Goal: Find specific page/section: Find specific page/section

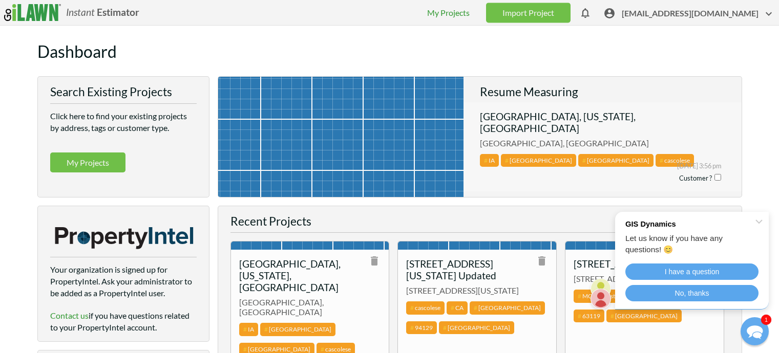
click at [391, 138] on div at bounding box center [336, 171] width 253 height 205
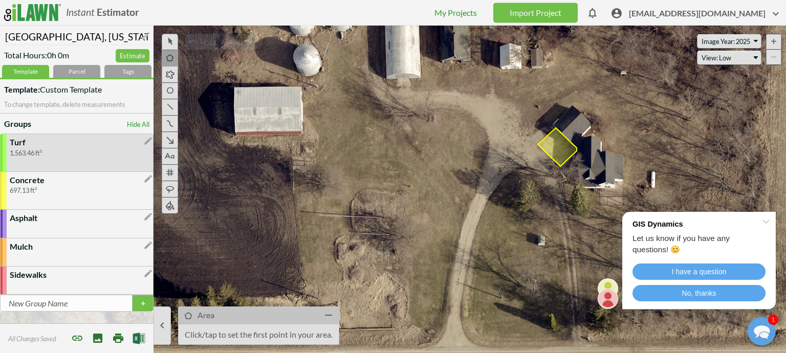
drag, startPoint x: 453, startPoint y: 160, endPoint x: 468, endPoint y: 178, distance: 23.3
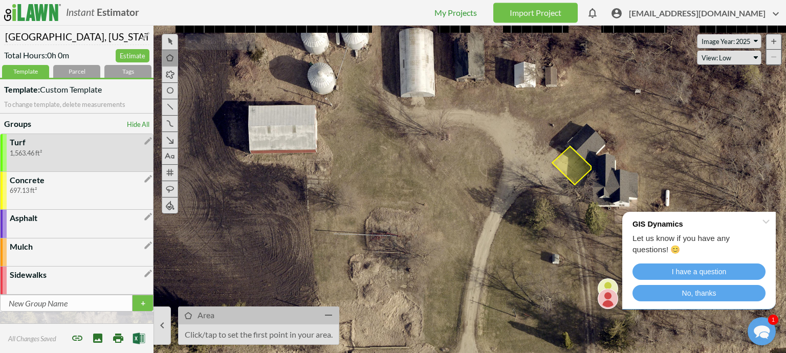
drag, startPoint x: 444, startPoint y: 163, endPoint x: 443, endPoint y: 171, distance: 8.8
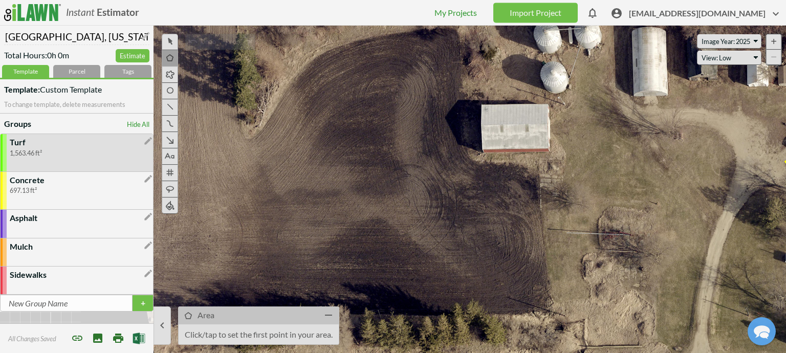
drag, startPoint x: 425, startPoint y: 156, endPoint x: 659, endPoint y: 151, distance: 233.4
click at [659, 151] on icon at bounding box center [640, 216] width 786 height 328
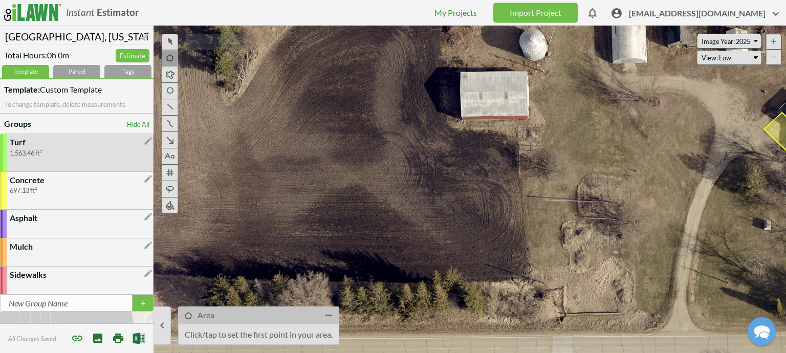
drag, startPoint x: 530, startPoint y: 196, endPoint x: 508, endPoint y: 167, distance: 35.8
click at [508, 167] on icon at bounding box center [619, 183] width 786 height 328
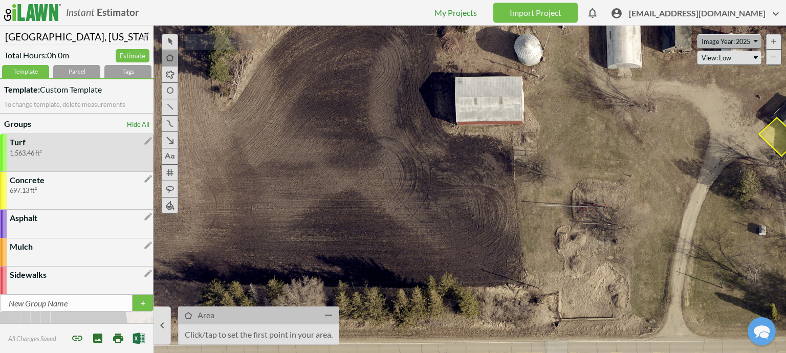
click at [711, 37] on select "Image Year: 2025 Image Year: 2023" at bounding box center [729, 41] width 64 height 15
click at [708, 38] on select "Image Year: 2025 Image Year: 2023" at bounding box center [729, 41] width 64 height 15
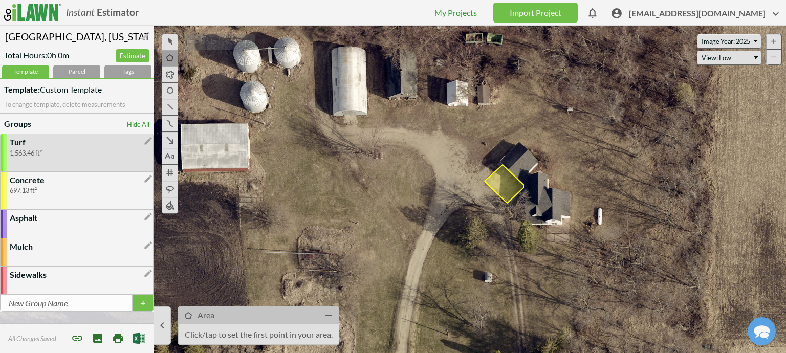
drag, startPoint x: 563, startPoint y: 182, endPoint x: 289, endPoint y: 234, distance: 278.9
click at [289, 234] on icon at bounding box center [339, 236] width 786 height 328
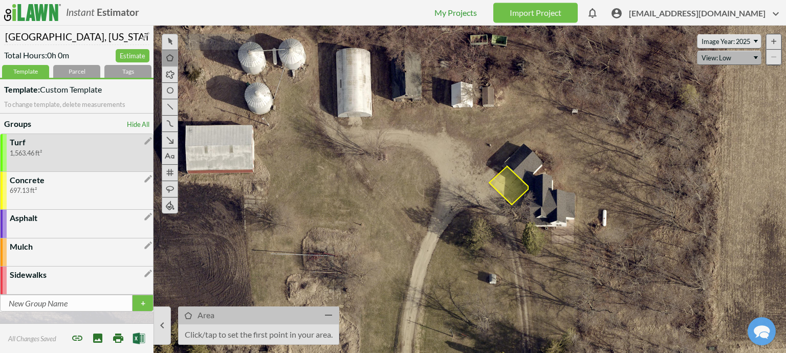
click at [718, 61] on select "Refresh View: Low View: Med View: High View: Low North View: [GEOGRAPHIC_DATA] …" at bounding box center [729, 58] width 64 height 15
click at [697, 51] on select "Refresh View: Low View: Med View: High View: Low North View: [GEOGRAPHIC_DATA] …" at bounding box center [729, 58] width 64 height 15
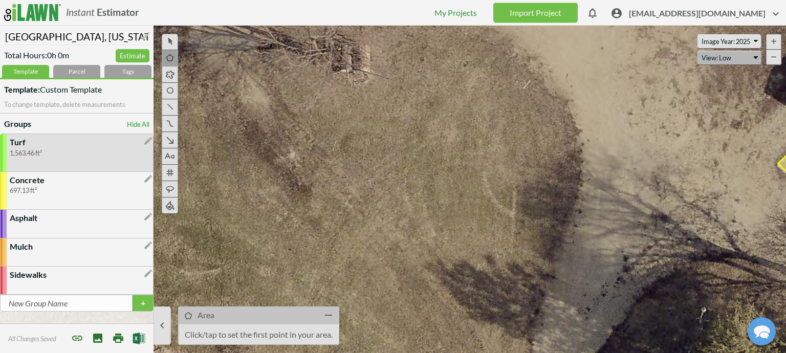
click at [713, 57] on select "Refresh View: Low View: Med View: High View: Low North View: [GEOGRAPHIC_DATA] …" at bounding box center [729, 58] width 64 height 15
click at [697, 51] on select "Refresh View: Low View: Med View: High View: Low North View: [GEOGRAPHIC_DATA] …" at bounding box center [729, 58] width 64 height 15
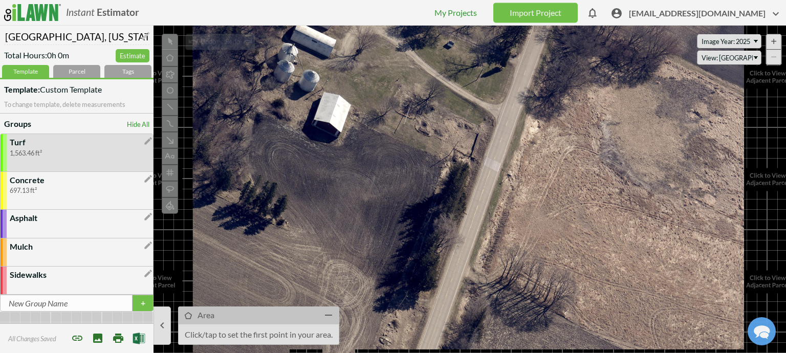
drag, startPoint x: 551, startPoint y: 201, endPoint x: 438, endPoint y: 121, distance: 138.9
click at [415, 81] on icon at bounding box center [258, 74] width 786 height 328
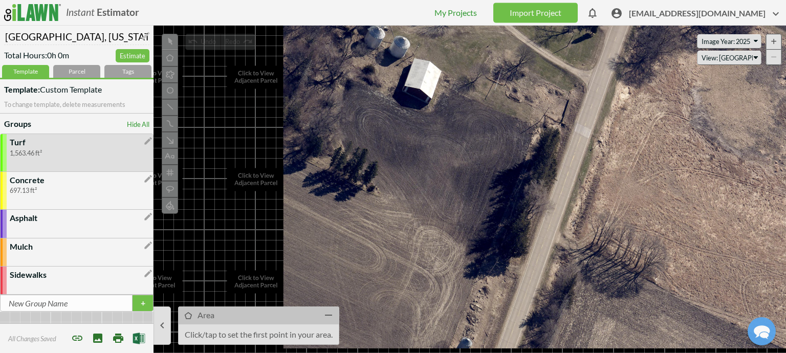
drag, startPoint x: 460, startPoint y: 218, endPoint x: 585, endPoint y: 148, distance: 142.7
click at [582, 151] on icon at bounding box center [349, 41] width 786 height 328
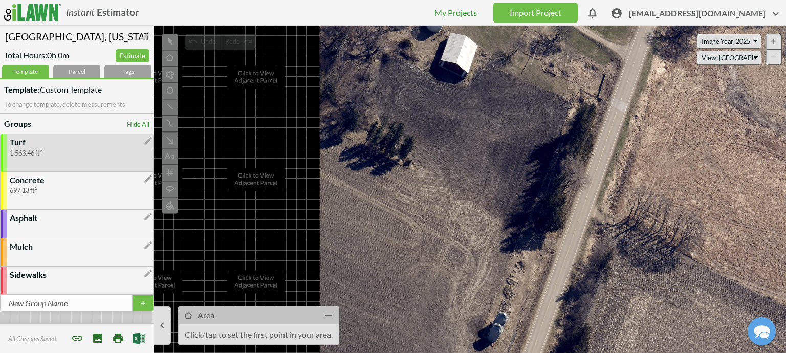
drag, startPoint x: 567, startPoint y: 199, endPoint x: 587, endPoint y: 203, distance: 20.5
click at [587, 203] on div at bounding box center [393, 190] width 786 height 328
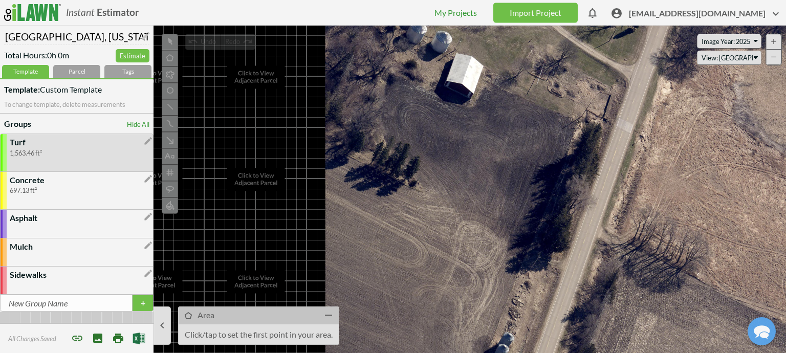
drag, startPoint x: 538, startPoint y: 163, endPoint x: 545, endPoint y: 190, distance: 27.8
click at [545, 190] on icon at bounding box center [391, 36] width 786 height 328
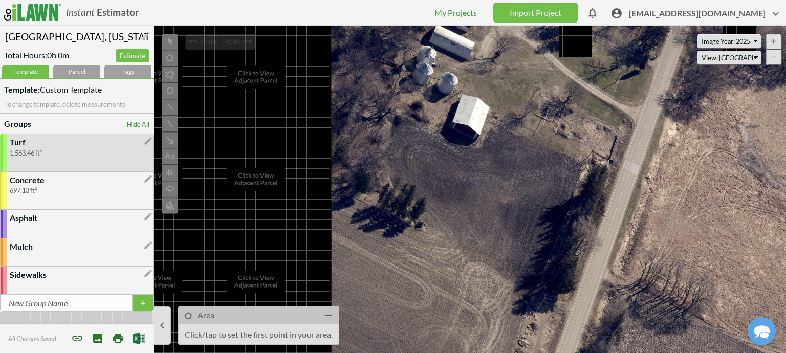
drag, startPoint x: 523, startPoint y: 146, endPoint x: 527, endPoint y: 195, distance: 49.4
click at [527, 195] on icon at bounding box center [397, 77] width 786 height 328
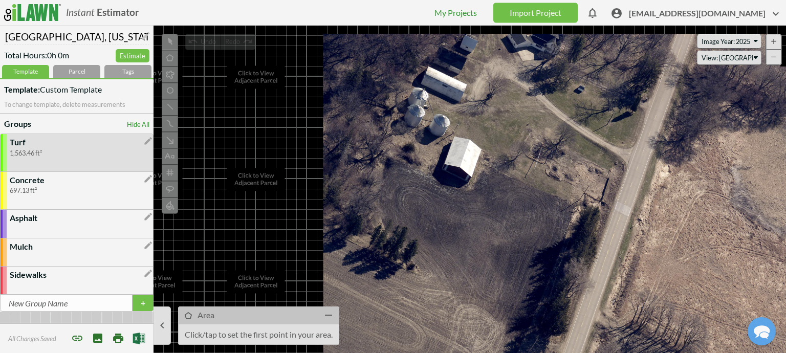
drag, startPoint x: 522, startPoint y: 104, endPoint x: 509, endPoint y: 167, distance: 63.7
click at [509, 172] on icon at bounding box center [389, 119] width 786 height 328
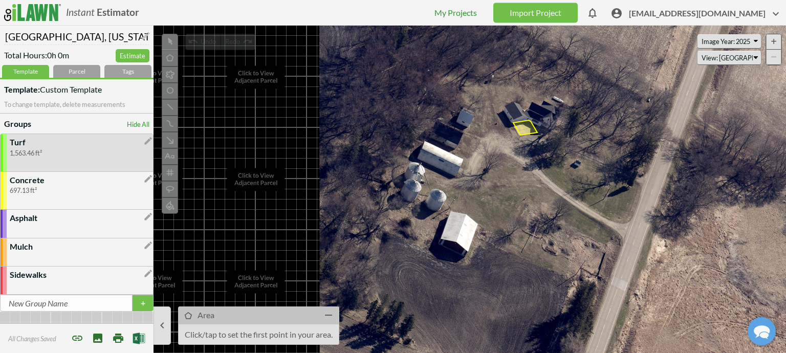
drag, startPoint x: 505, startPoint y: 112, endPoint x: 502, endPoint y: 168, distance: 55.9
click at [502, 168] on icon at bounding box center [385, 194] width 786 height 328
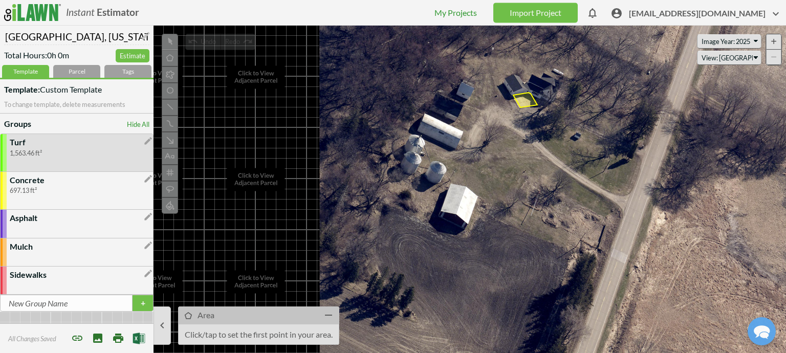
drag, startPoint x: 466, startPoint y: 172, endPoint x: 468, endPoint y: 131, distance: 41.0
click at [468, 131] on icon at bounding box center [385, 166] width 786 height 328
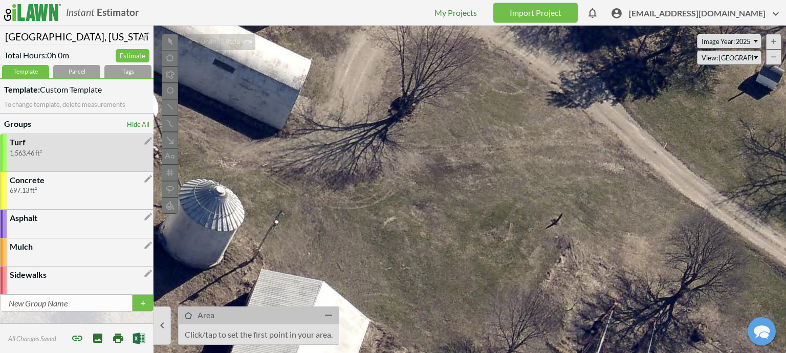
drag, startPoint x: 535, startPoint y: 101, endPoint x: 336, endPoint y: 147, distance: 203.9
click at [336, 147] on icon at bounding box center [202, 230] width 786 height 328
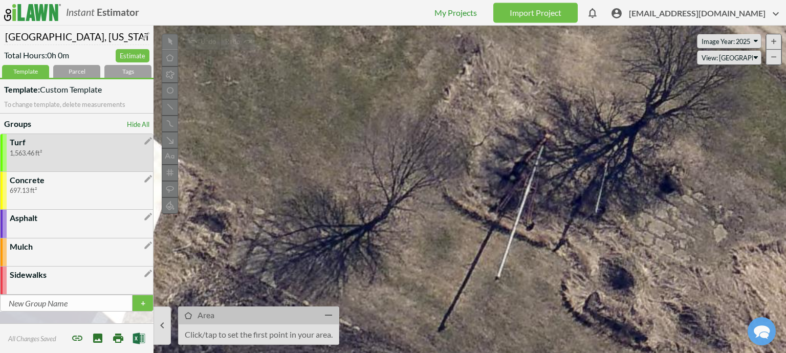
drag, startPoint x: 453, startPoint y: 171, endPoint x: 558, endPoint y: 174, distance: 105.0
click at [558, 174] on icon at bounding box center [498, 191] width 786 height 328
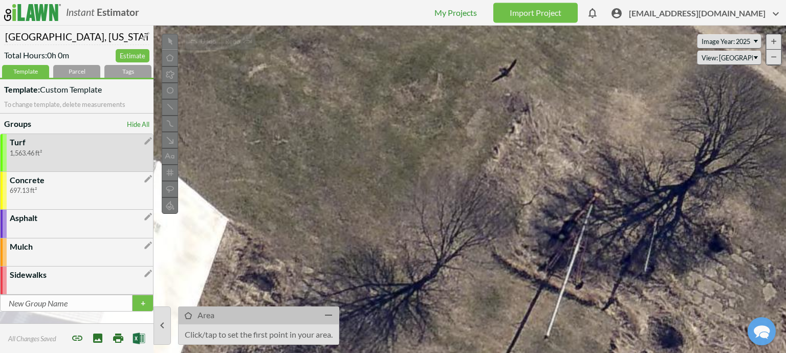
drag, startPoint x: 441, startPoint y: 157, endPoint x: 491, endPoint y: 223, distance: 82.2
click at [491, 223] on icon at bounding box center [547, 249] width 786 height 328
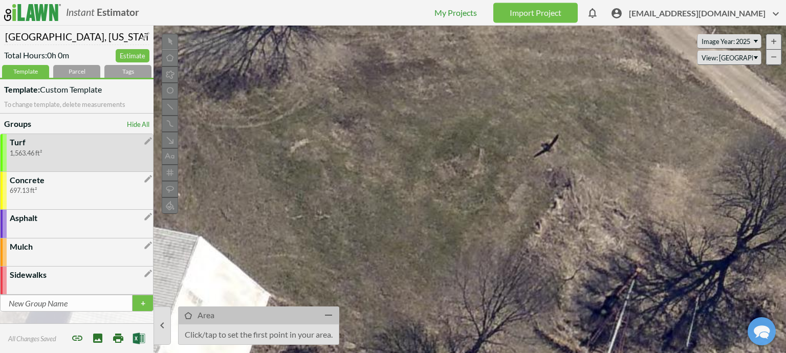
drag, startPoint x: 486, startPoint y: 156, endPoint x: 530, endPoint y: 239, distance: 93.2
click at [530, 238] on icon at bounding box center [589, 325] width 786 height 328
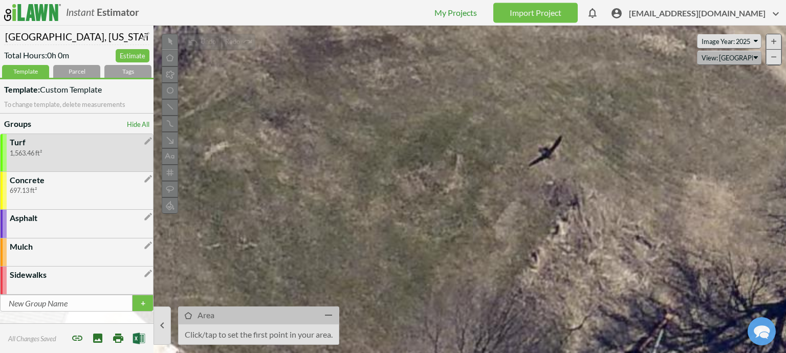
click at [707, 60] on select "Refresh View: Low View: Med View: High View: Low North View: [GEOGRAPHIC_DATA] …" at bounding box center [729, 58] width 64 height 15
click at [697, 51] on select "Refresh View: Low View: Med View: High View: Low North View: [GEOGRAPHIC_DATA] …" at bounding box center [729, 58] width 64 height 15
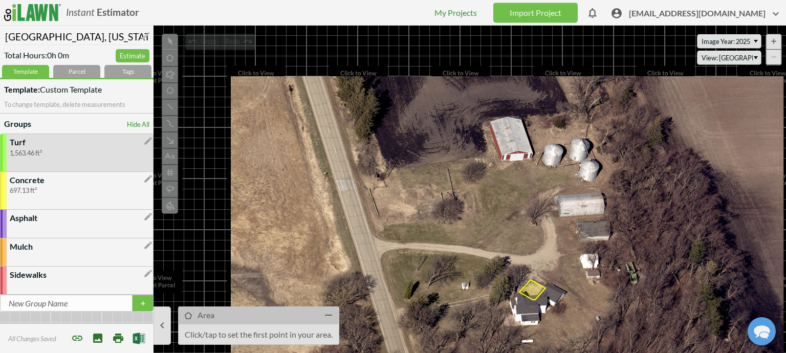
drag, startPoint x: 466, startPoint y: 151, endPoint x: 528, endPoint y: 261, distance: 126.0
click at [528, 261] on icon at bounding box center [420, 242] width 786 height 328
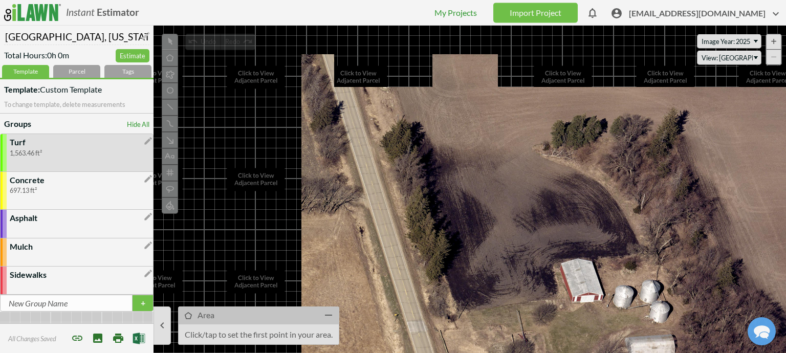
drag, startPoint x: 504, startPoint y: 168, endPoint x: 554, endPoint y: 288, distance: 130.0
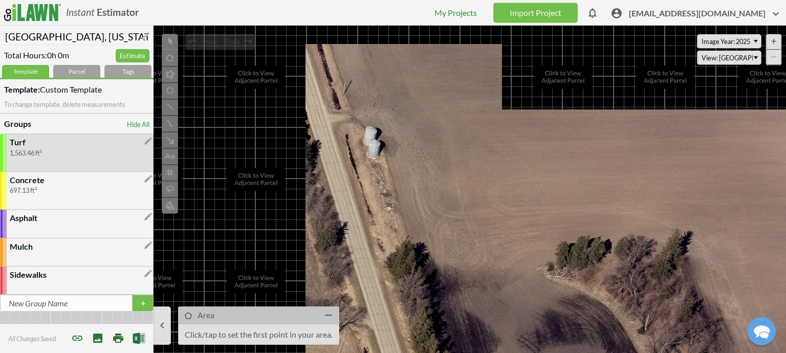
drag, startPoint x: 531, startPoint y: 194, endPoint x: 518, endPoint y: 300, distance: 106.2
click at [518, 300] on div at bounding box center [393, 190] width 786 height 328
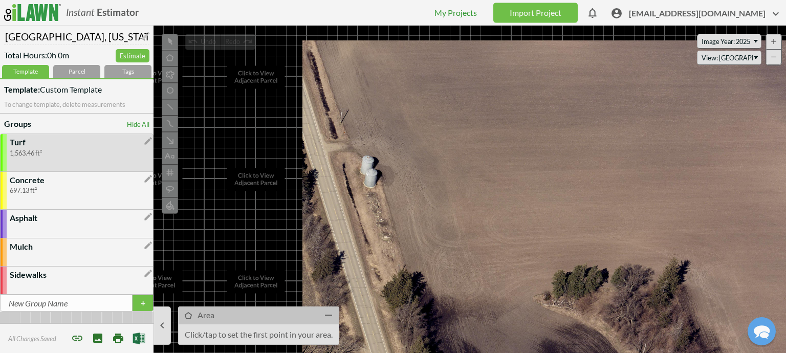
drag, startPoint x: 518, startPoint y: 198, endPoint x: 531, endPoint y: 309, distance: 111.8
click at [531, 309] on div at bounding box center [393, 190] width 786 height 328
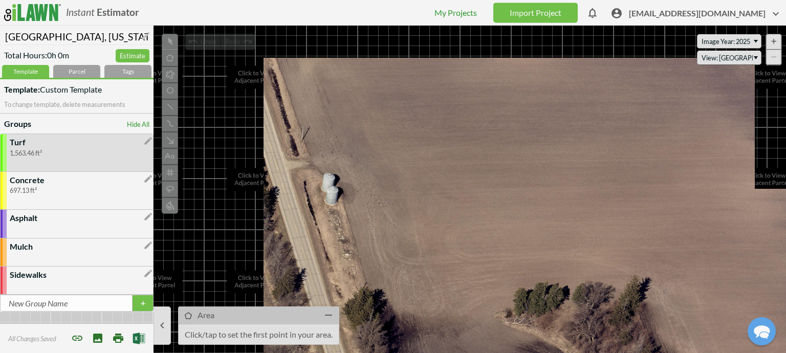
drag, startPoint x: 541, startPoint y: 197, endPoint x: 415, endPoint y: 104, distance: 157.0
click at [427, 111] on div at bounding box center [393, 190] width 786 height 328
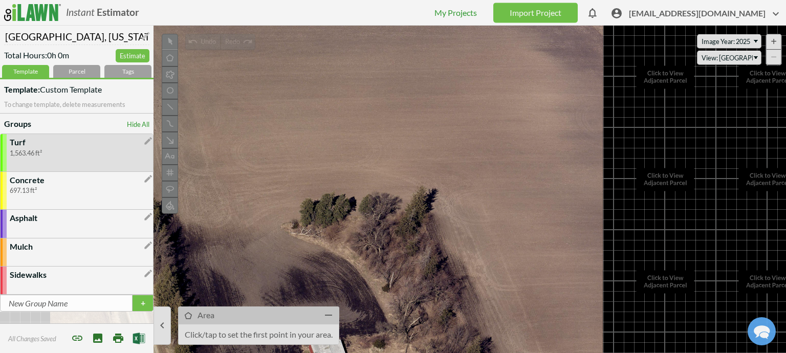
drag, startPoint x: 535, startPoint y: 188, endPoint x: 374, endPoint y: 131, distance: 171.8
click at [374, 131] on div at bounding box center [393, 190] width 786 height 328
drag, startPoint x: 453, startPoint y: 190, endPoint x: 500, endPoint y: 115, distance: 88.2
click at [500, 117] on div at bounding box center [393, 190] width 786 height 328
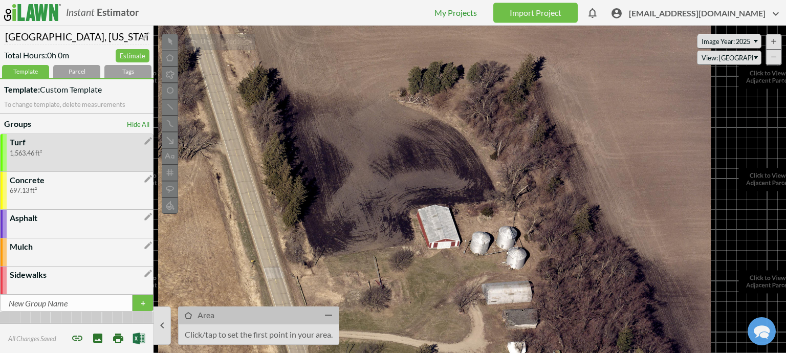
drag, startPoint x: 465, startPoint y: 229, endPoint x: 534, endPoint y: 154, distance: 101.4
click at [533, 154] on div at bounding box center [393, 190] width 786 height 328
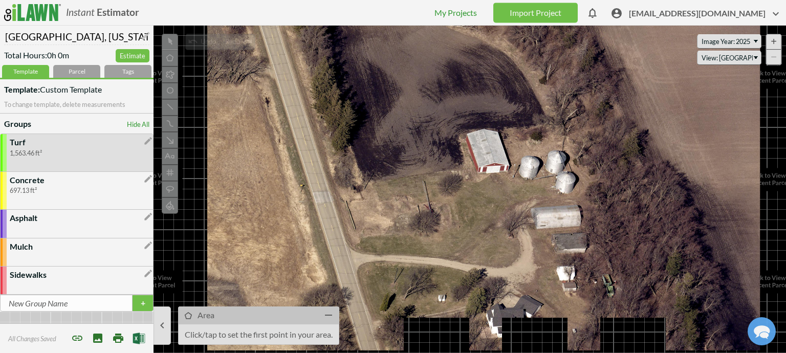
drag, startPoint x: 473, startPoint y: 224, endPoint x: 517, endPoint y: 161, distance: 76.1
click at [517, 161] on icon at bounding box center [396, 255] width 786 height 328
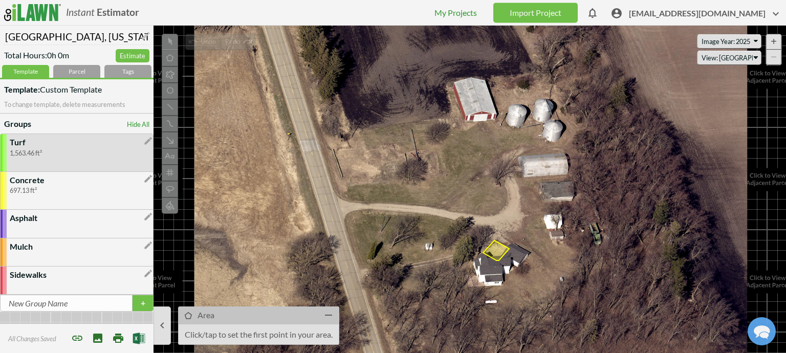
drag, startPoint x: 499, startPoint y: 246, endPoint x: 489, endPoint y: 190, distance: 56.6
click at [489, 190] on icon at bounding box center [383, 203] width 786 height 328
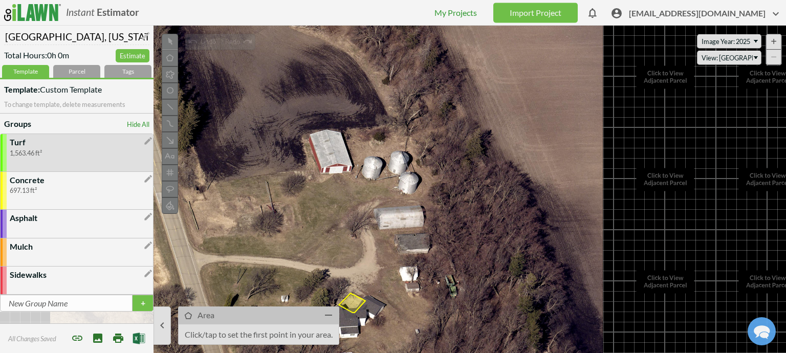
drag, startPoint x: 269, startPoint y: 180, endPoint x: 156, endPoint y: 236, distance: 126.8
click at [156, 236] on icon at bounding box center [271, 246] width 786 height 328
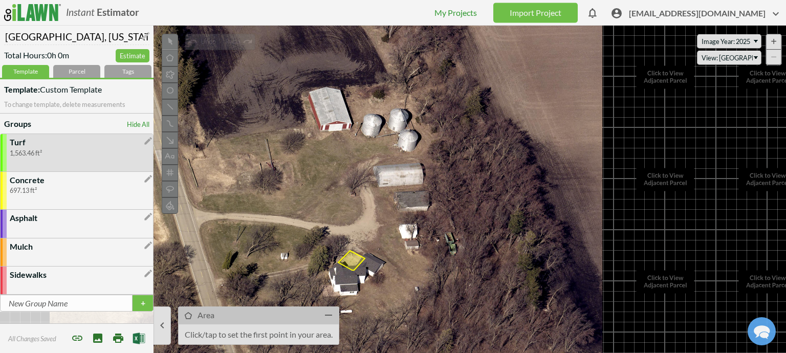
drag, startPoint x: 306, startPoint y: 157, endPoint x: 304, endPoint y: 119, distance: 37.9
click at [304, 119] on icon at bounding box center [270, 203] width 786 height 328
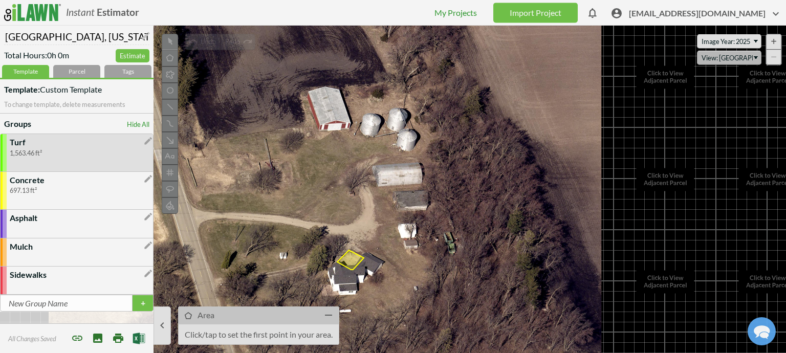
click at [720, 63] on select "Refresh View: Low View: Med View: High View: Low North View: [GEOGRAPHIC_DATA] …" at bounding box center [729, 58] width 64 height 15
select select "med-south"
click at [697, 51] on select "Refresh View: Low View: Med View: High View: Low North View: [GEOGRAPHIC_DATA] …" at bounding box center [729, 58] width 64 height 15
select select "2022"
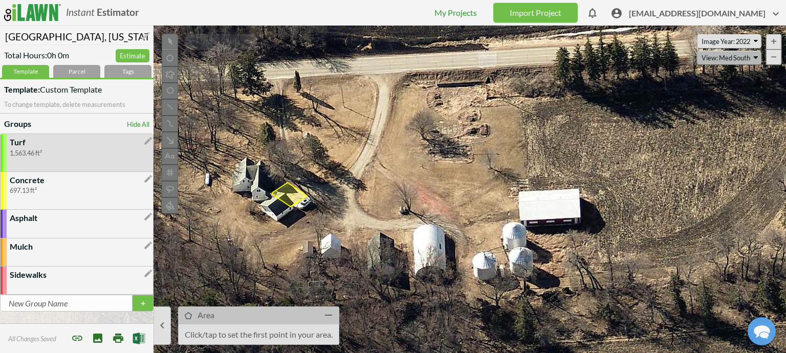
click at [730, 58] on select "Refresh View: Low View: Med View: High View: Low North View: [GEOGRAPHIC_DATA] …" at bounding box center [729, 58] width 64 height 15
select select "low-south"
click at [697, 51] on select "Refresh View: Low View: Med View: High View: Low North View: [GEOGRAPHIC_DATA] …" at bounding box center [729, 58] width 64 height 15
select select "2025"
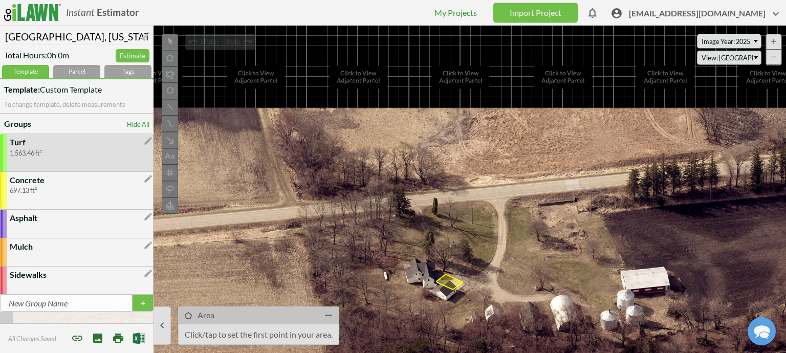
drag, startPoint x: 570, startPoint y: 214, endPoint x: 570, endPoint y: 257, distance: 43.5
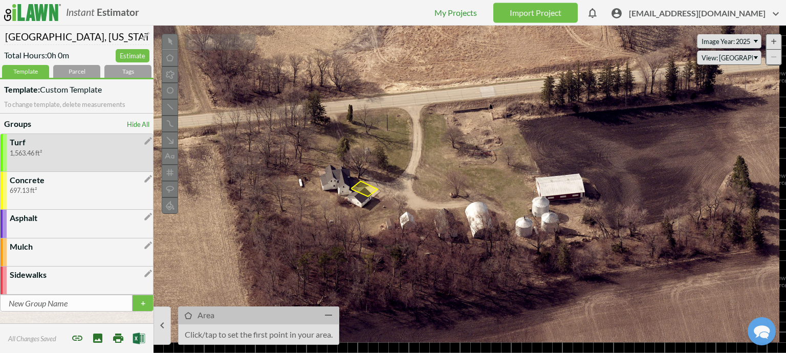
drag, startPoint x: 566, startPoint y: 209, endPoint x: 452, endPoint y: 98, distance: 158.2
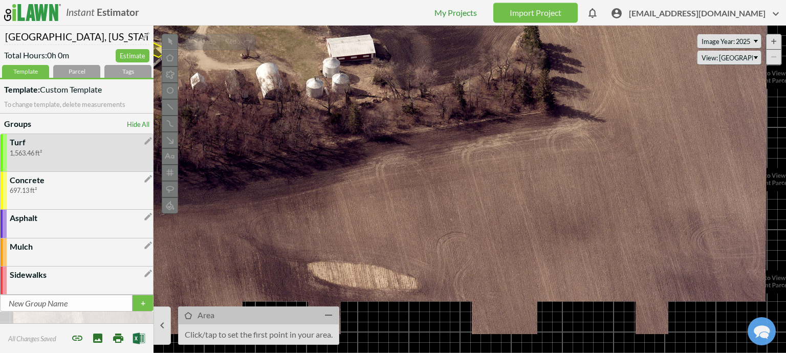
drag, startPoint x: 567, startPoint y: 165, endPoint x: 383, endPoint y: 31, distance: 227.6
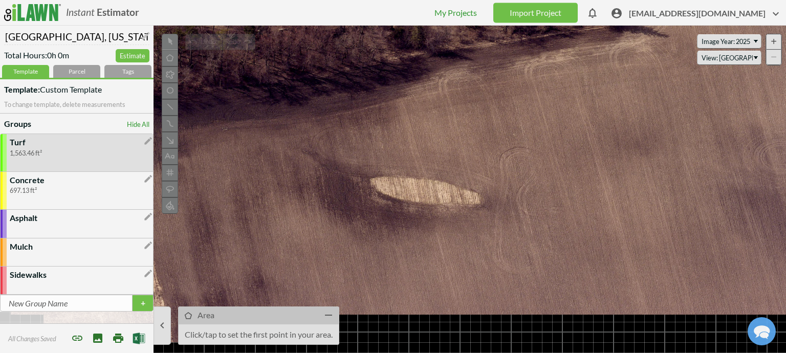
drag, startPoint x: 424, startPoint y: 138, endPoint x: 483, endPoint y: 95, distance: 73.2
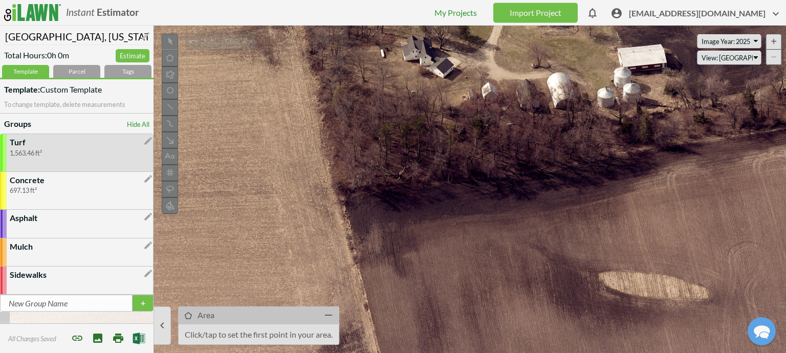
drag, startPoint x: 483, startPoint y: 160, endPoint x: 718, endPoint y: 249, distance: 251.1
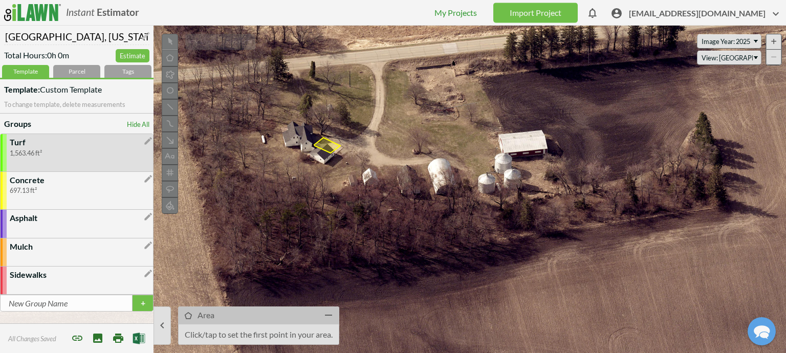
drag, startPoint x: 719, startPoint y: 185, endPoint x: 593, endPoint y: 272, distance: 152.6
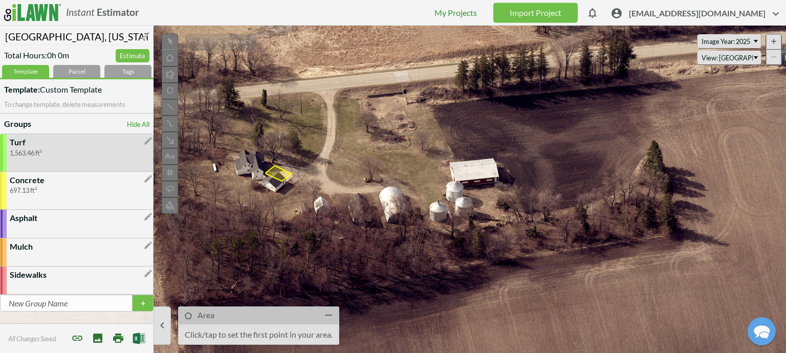
drag, startPoint x: 608, startPoint y: 183, endPoint x: 551, endPoint y: 215, distance: 64.9
drag, startPoint x: 551, startPoint y: 215, endPoint x: 398, endPoint y: 152, distance: 166.3
click at [398, 152] on icon at bounding box center [214, 145] width 786 height 328
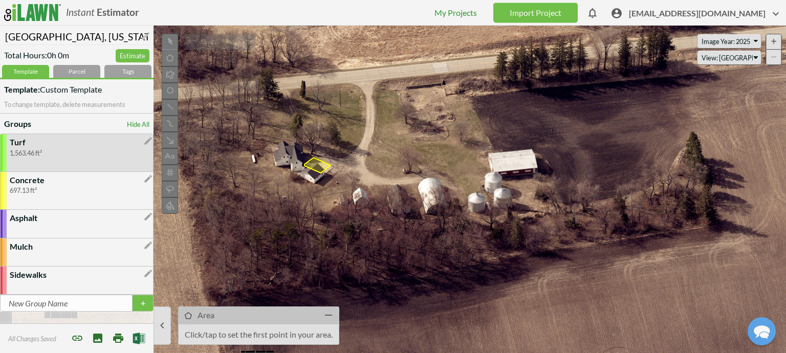
drag, startPoint x: 385, startPoint y: 161, endPoint x: 487, endPoint y: 160, distance: 101.3
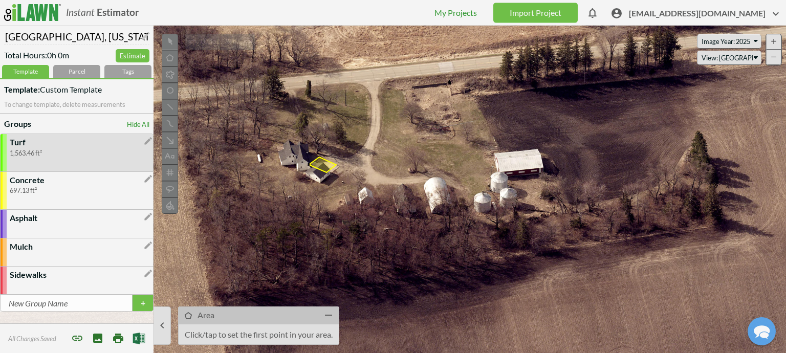
drag, startPoint x: 361, startPoint y: 164, endPoint x: 425, endPoint y: 170, distance: 64.3
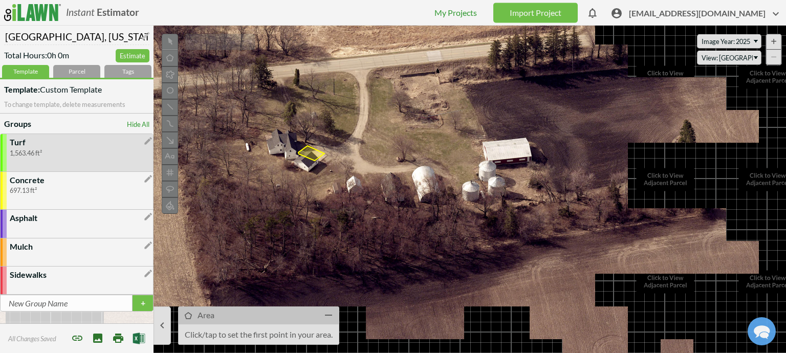
drag, startPoint x: 596, startPoint y: 222, endPoint x: 341, endPoint y: 137, distance: 268.8
click at [342, 137] on icon at bounding box center [147, 105] width 786 height 328
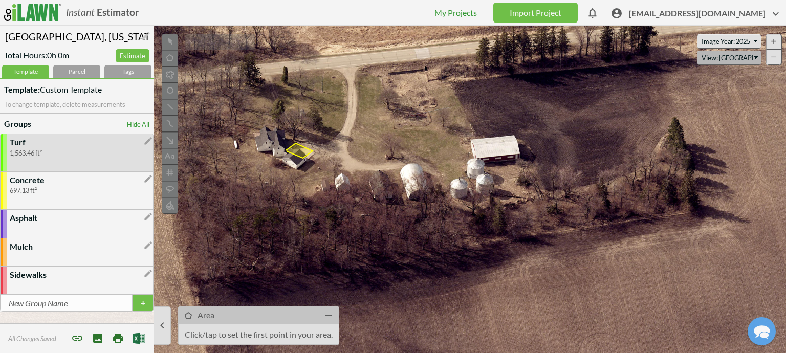
click at [732, 57] on select "Refresh View: Low View: Med View: High View: Low North View: [GEOGRAPHIC_DATA] …" at bounding box center [729, 58] width 64 height 15
click at [697, 51] on select "Refresh View: Low View: Med View: High View: Low North View: [GEOGRAPHIC_DATA] …" at bounding box center [729, 58] width 64 height 15
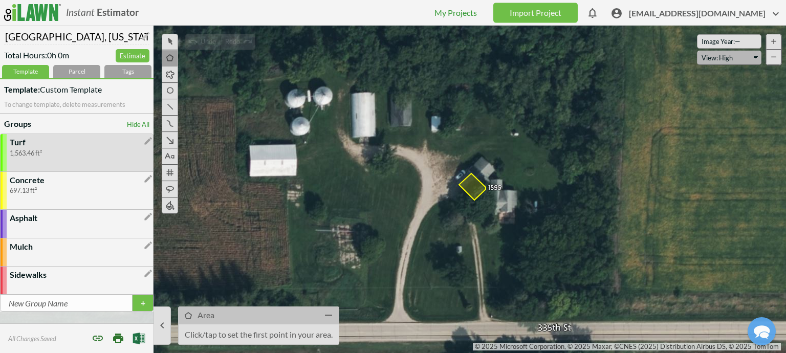
click at [714, 56] on select "View: Low View: Med View: High View: Low North View: [GEOGRAPHIC_DATA] View: [G…" at bounding box center [729, 58] width 64 height 15
click at [697, 51] on select "View: Low View: Med View: High View: Low North View: [GEOGRAPHIC_DATA] View: [G…" at bounding box center [729, 58] width 64 height 15
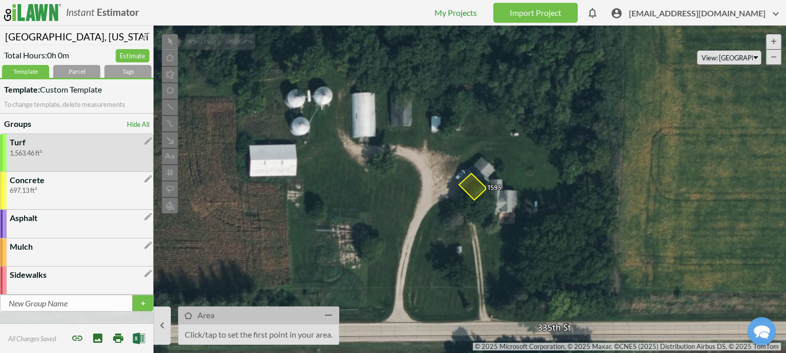
select select "low"
